Goal: Information Seeking & Learning: Learn about a topic

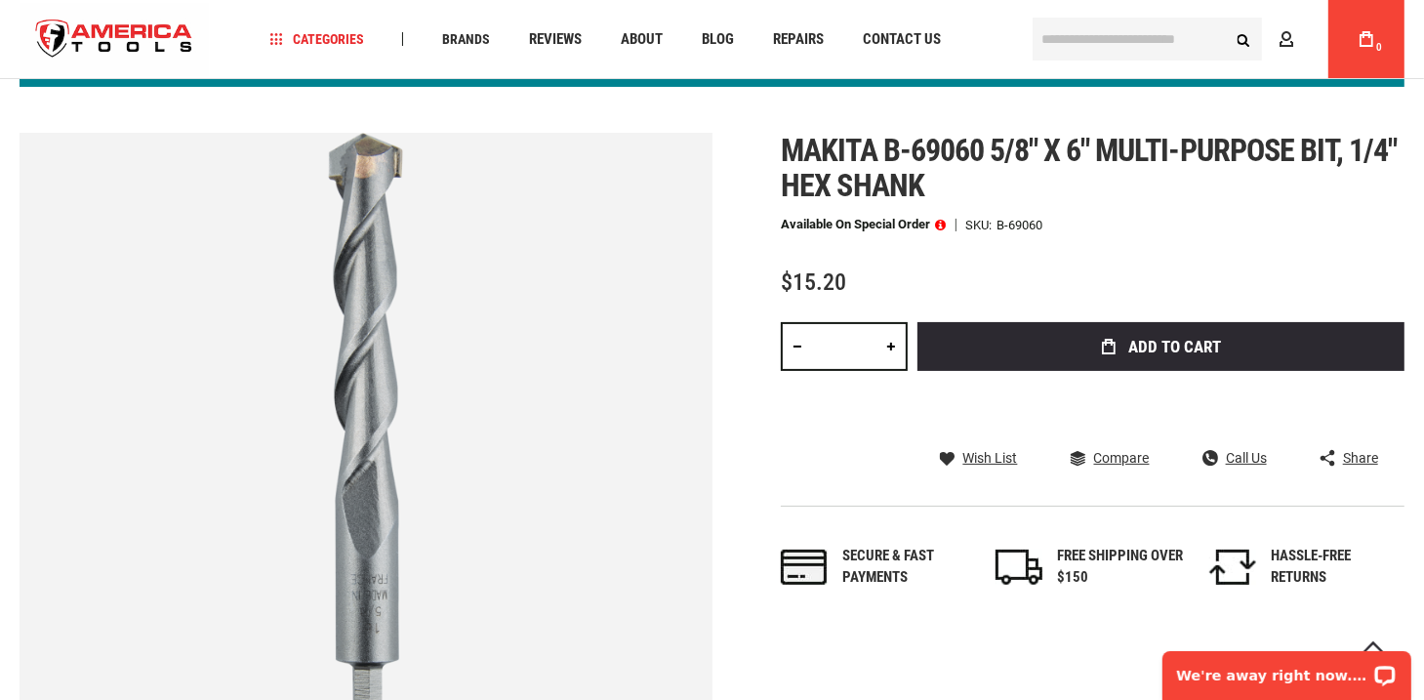
scroll to position [149, 0]
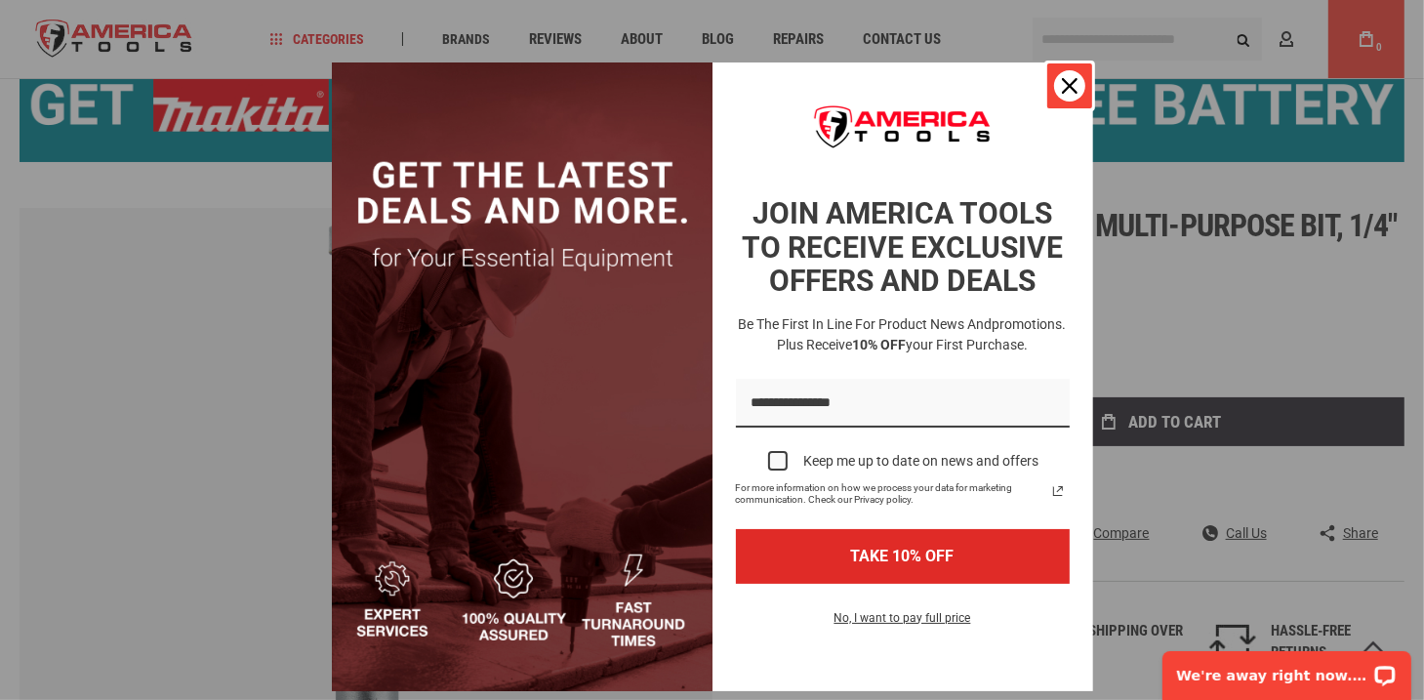
click at [1064, 84] on icon "close icon" at bounding box center [1070, 86] width 16 height 16
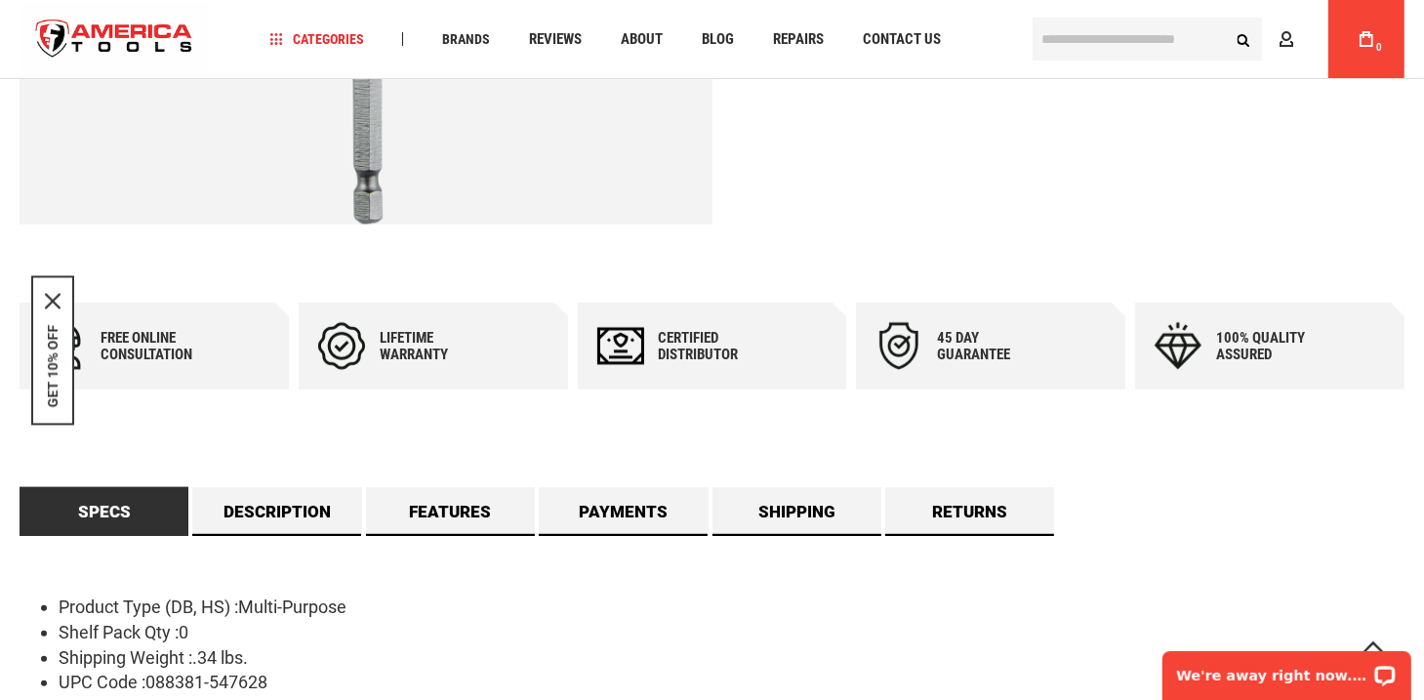
scroll to position [901, 0]
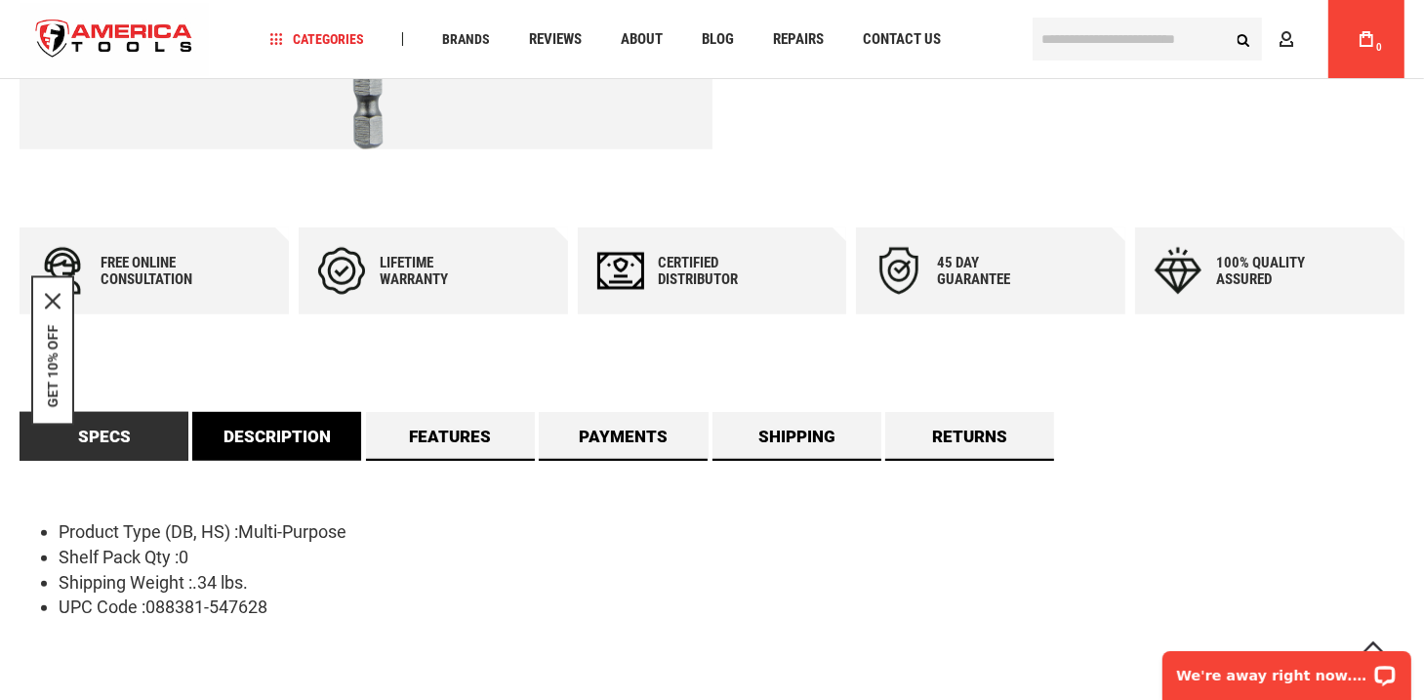
click at [282, 426] on link "Description" at bounding box center [276, 436] width 169 height 49
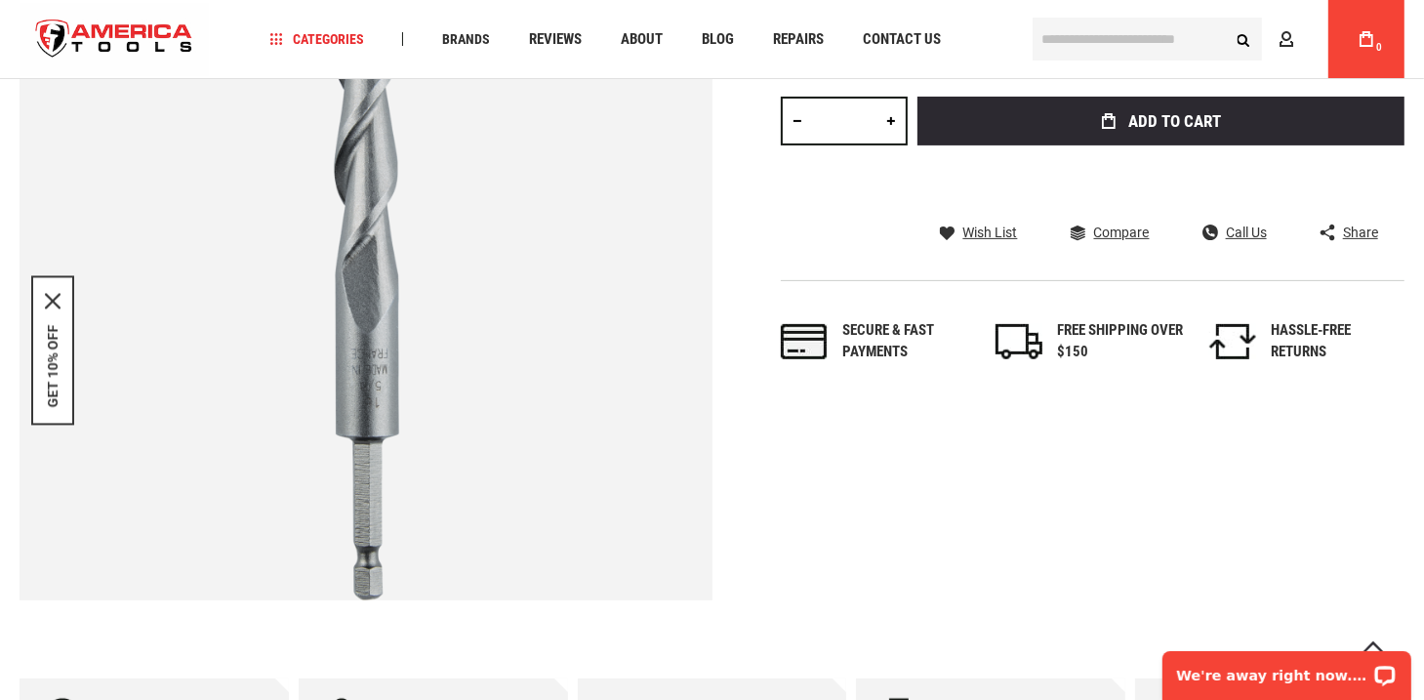
scroll to position [0, 0]
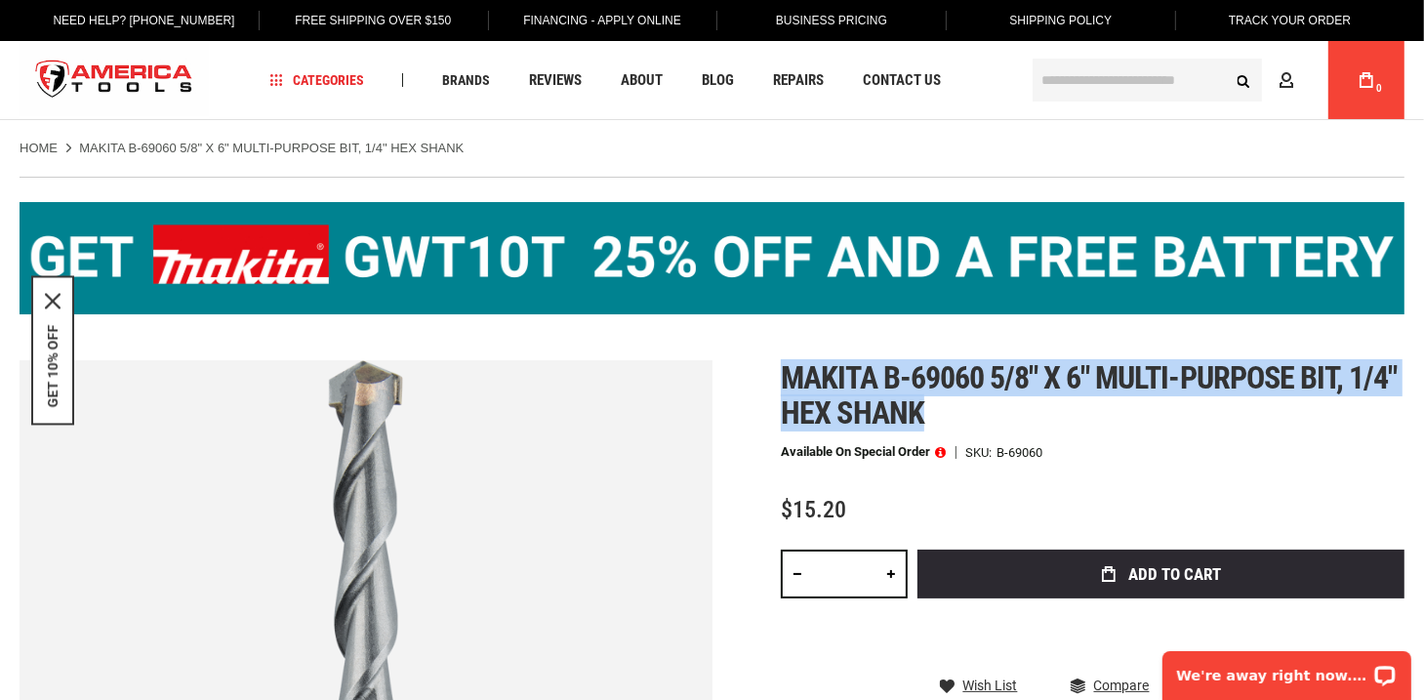
drag, startPoint x: 781, startPoint y: 370, endPoint x: 929, endPoint y: 401, distance: 151.6
click at [929, 401] on h1 "Makita b-69060 5/8" x 6" multi-purpose bit, 1/4" hex shank" at bounding box center [1092, 395] width 623 height 70
drag, startPoint x: 929, startPoint y: 401, endPoint x: 888, endPoint y: 375, distance: 48.7
copy span "Makita b-69060 5/8" x 6" multi-purpose bit, 1/4" hex shank"
click at [765, 368] on div "Skip to the end of the images gallery Skip to the beginning of the images galle…" at bounding box center [712, 706] width 1384 height 693
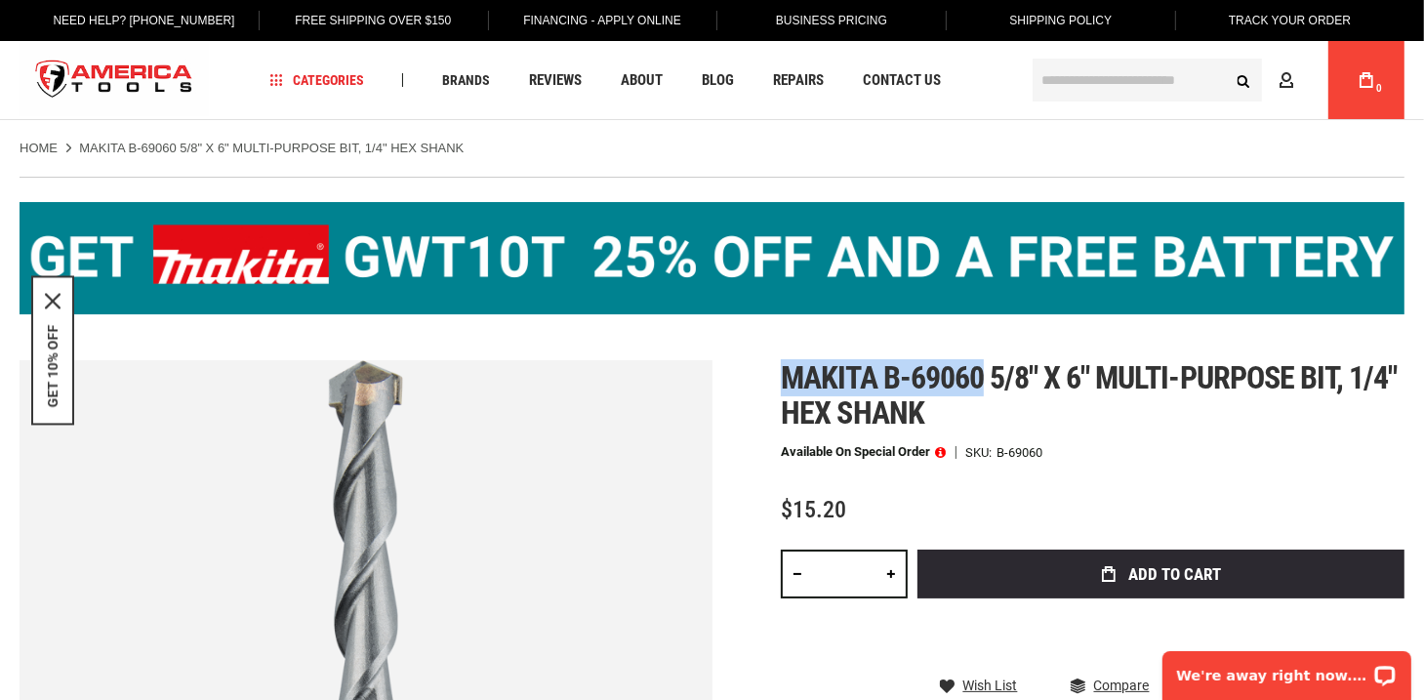
drag, startPoint x: 782, startPoint y: 373, endPoint x: 979, endPoint y: 367, distance: 197.2
click at [979, 367] on span "Makita b-69060 5/8" x 6" multi-purpose bit, 1/4" hex shank" at bounding box center [1089, 395] width 616 height 72
drag, startPoint x: 979, startPoint y: 367, endPoint x: 969, endPoint y: 371, distance: 10.5
copy span "Makita b-69060"
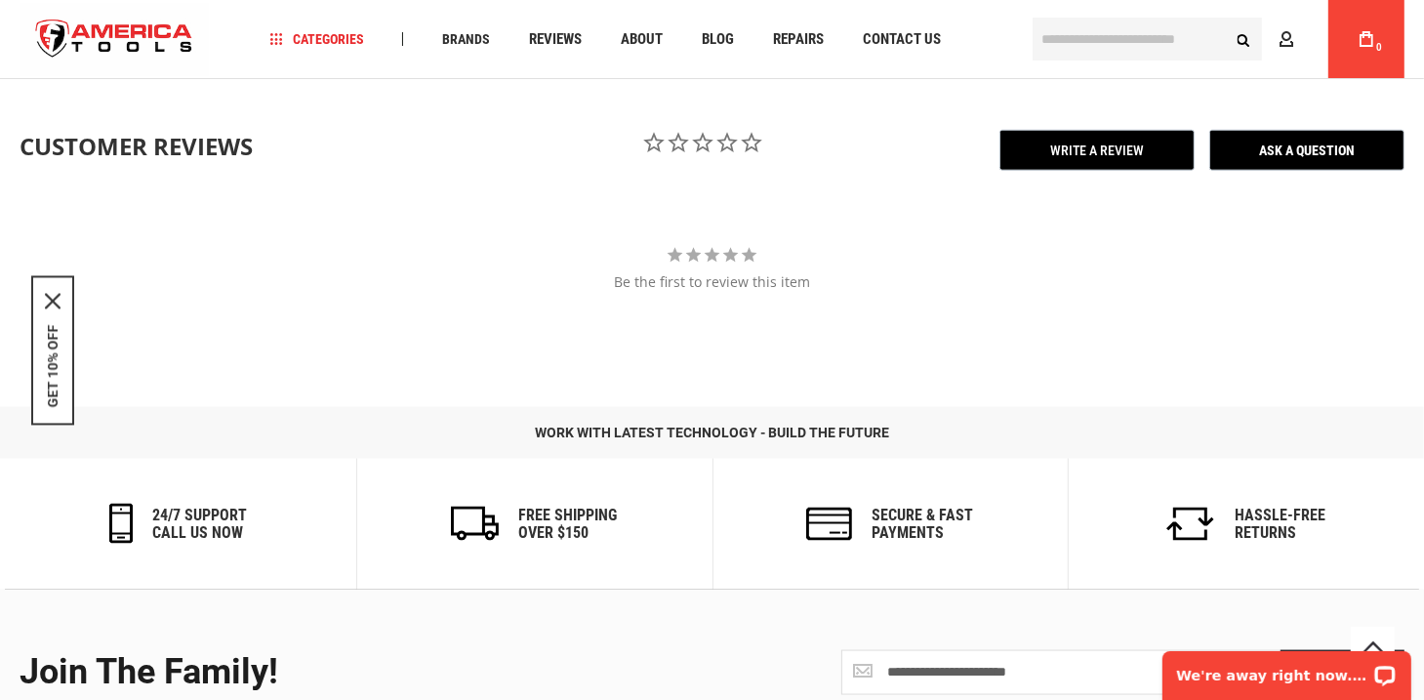
scroll to position [1651, 0]
